Goal: Navigation & Orientation: Find specific page/section

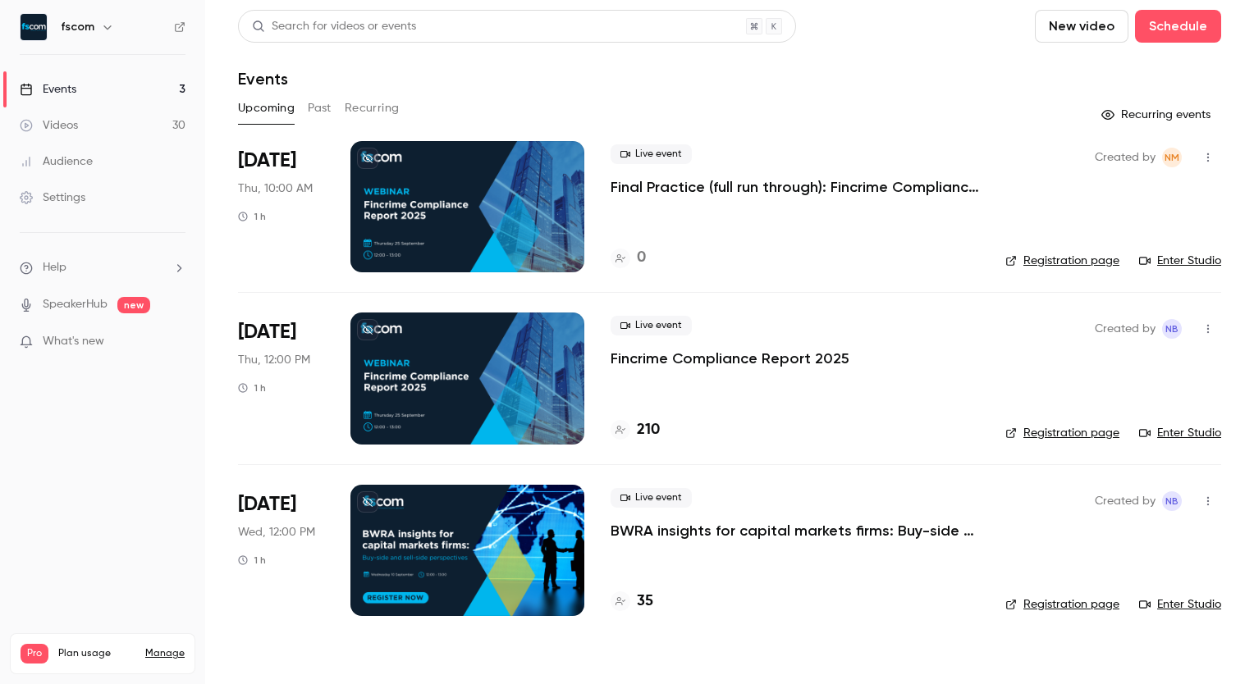
click at [482, 202] on div at bounding box center [467, 206] width 234 height 131
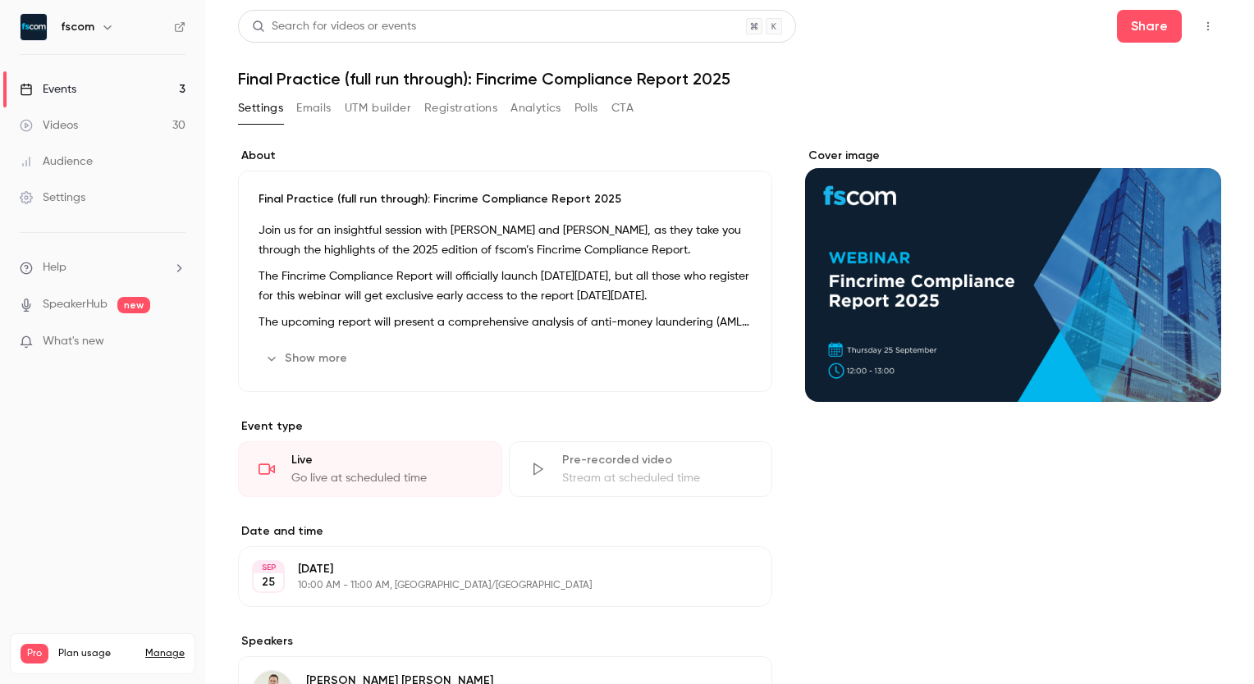
click at [122, 77] on link "Events 3" at bounding box center [102, 89] width 205 height 36
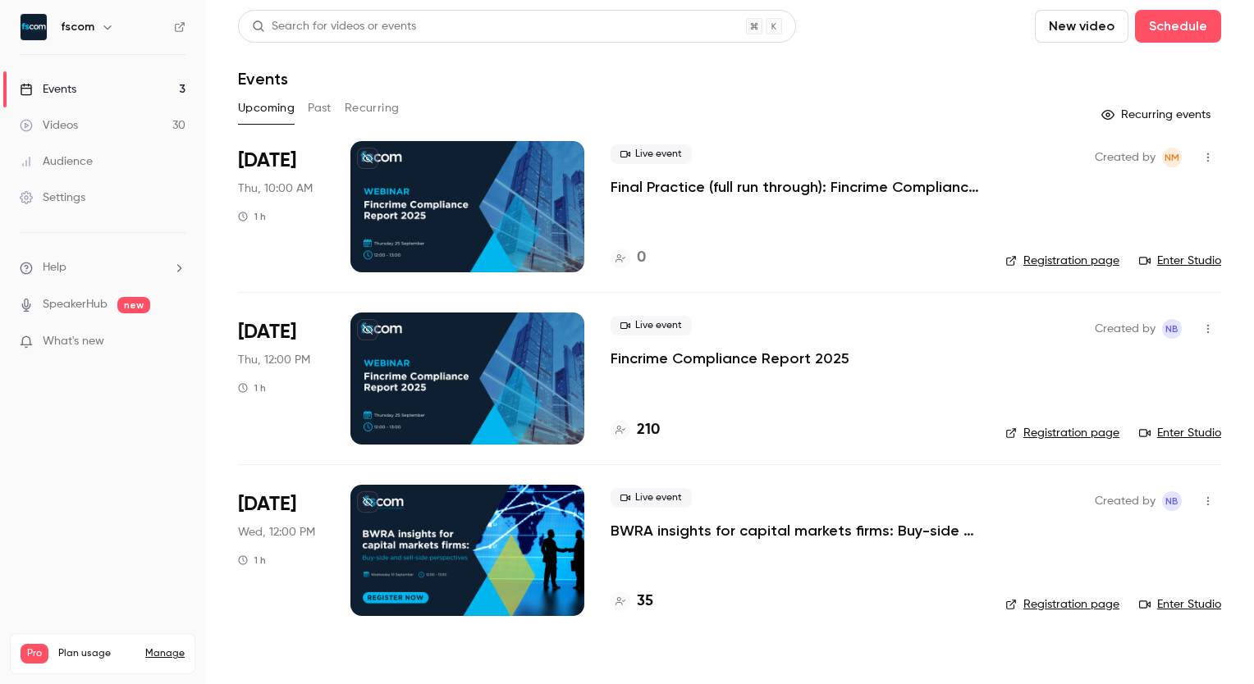
click at [1183, 258] on link "Enter Studio" at bounding box center [1180, 261] width 82 height 16
click at [1181, 429] on link "Enter Studio" at bounding box center [1180, 433] width 82 height 16
click at [90, 200] on link "Settings" at bounding box center [102, 198] width 205 height 36
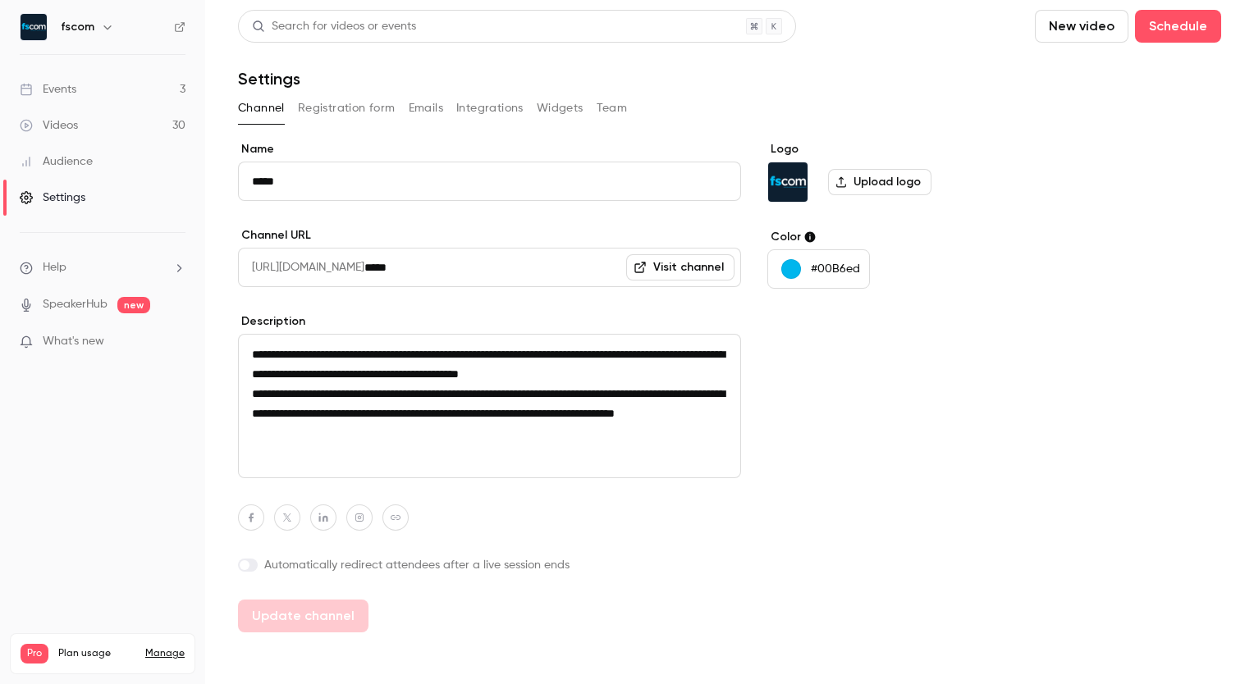
click at [797, 190] on img "Logo" at bounding box center [787, 181] width 39 height 39
click at [150, 80] on link "Events 3" at bounding box center [102, 89] width 205 height 36
